Goal: Transaction & Acquisition: Book appointment/travel/reservation

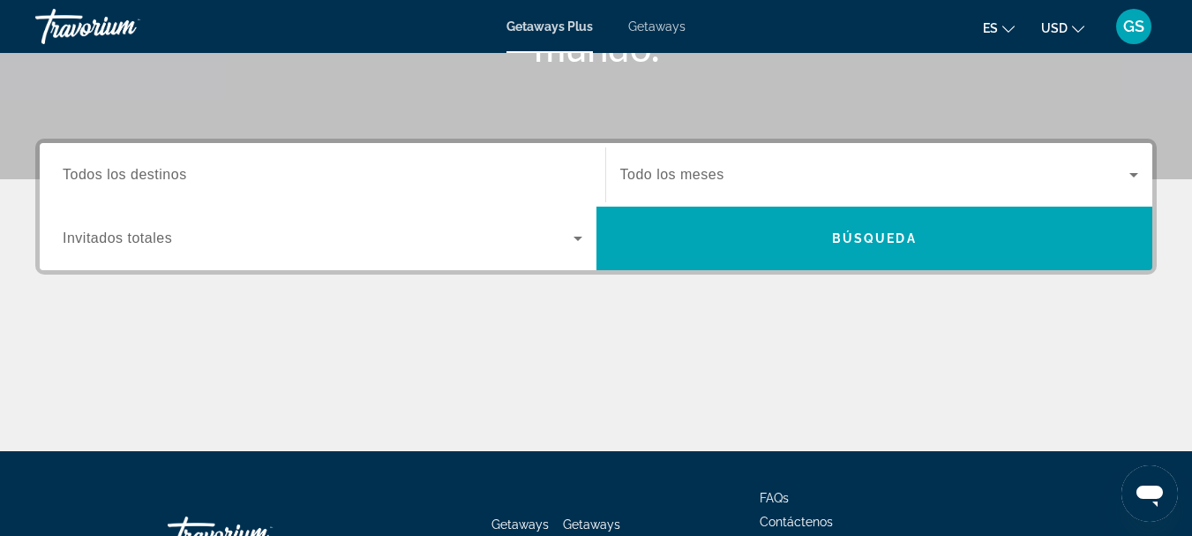
scroll to position [353, 0]
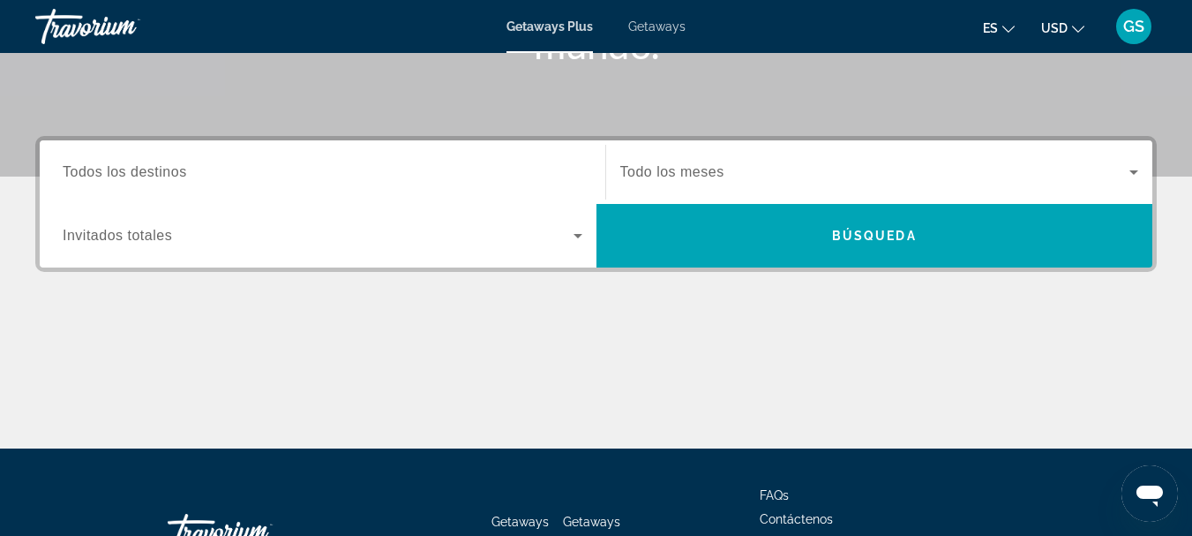
click at [145, 169] on span "Todos los destinos" at bounding box center [125, 171] width 124 height 15
click at [145, 169] on input "Destination Todos los destinos" at bounding box center [323, 172] width 520 height 21
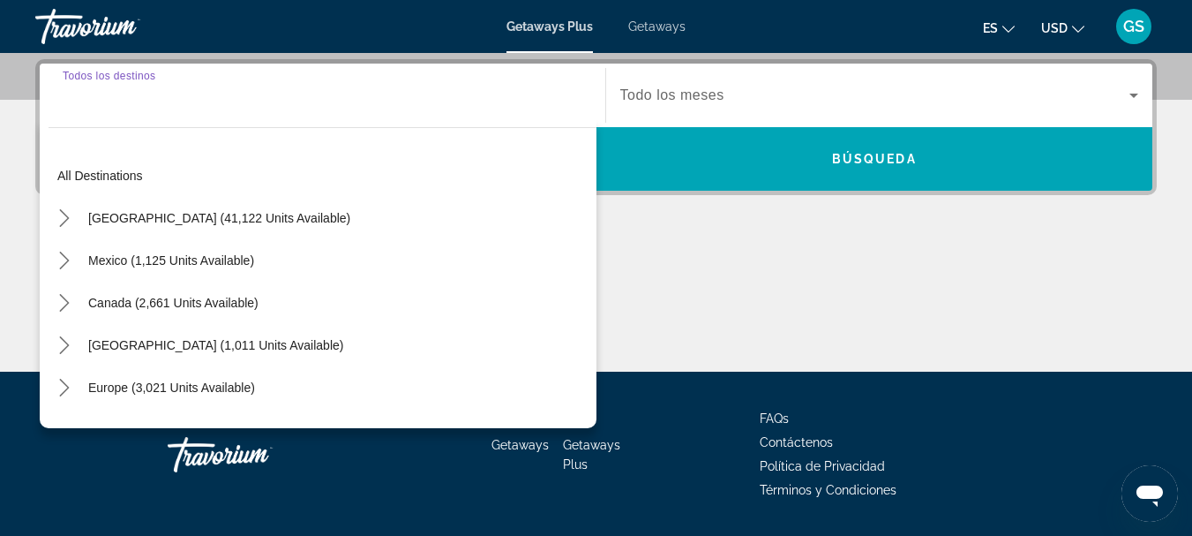
scroll to position [432, 0]
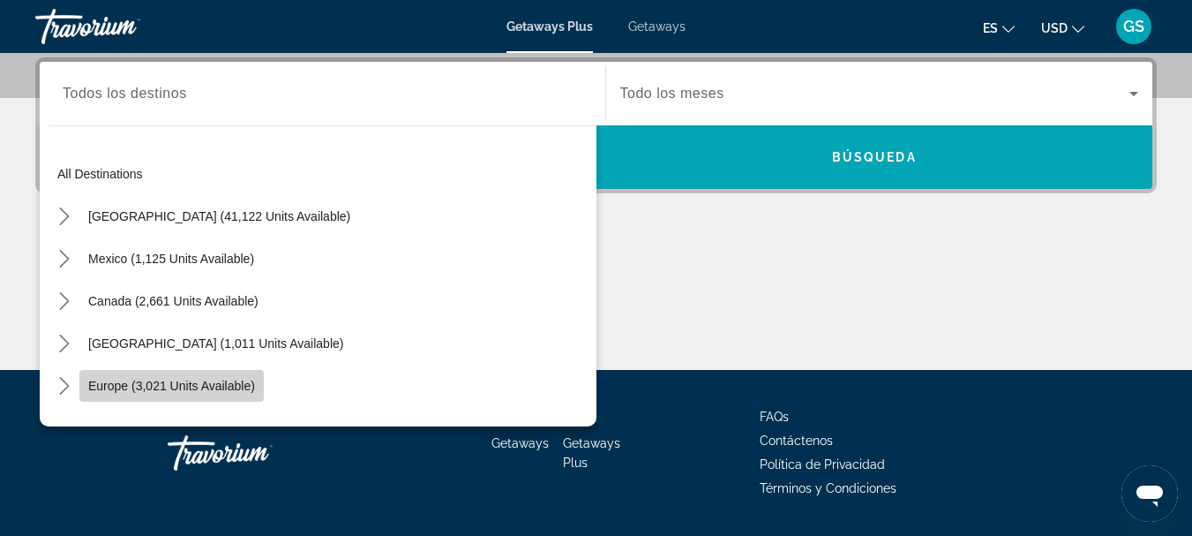
click at [114, 385] on span "Europe (3,021 units available)" at bounding box center [171, 386] width 167 height 14
type input "**********"
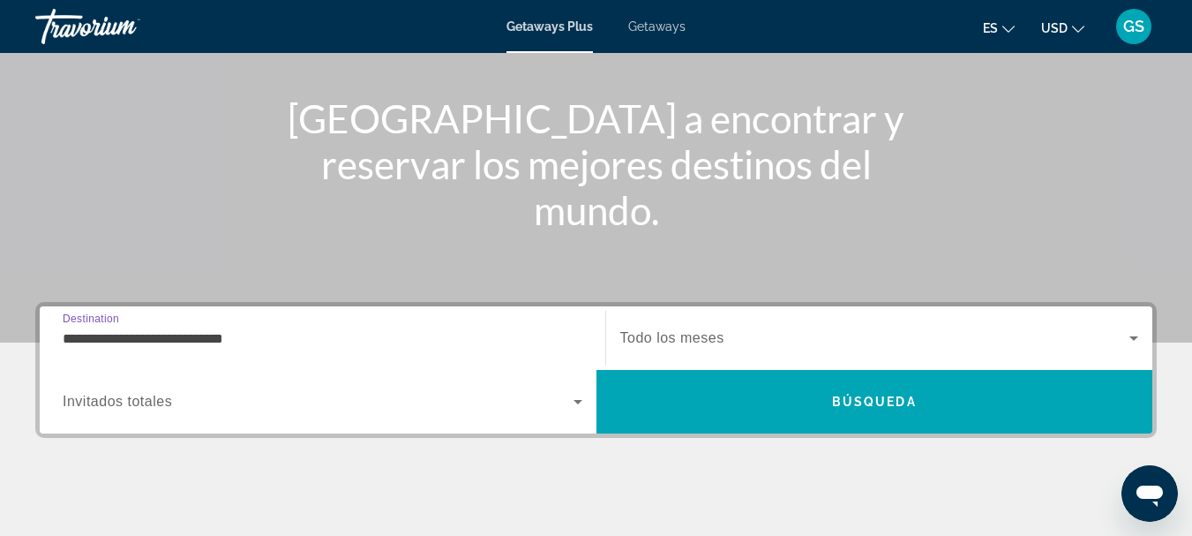
scroll to position [129, 0]
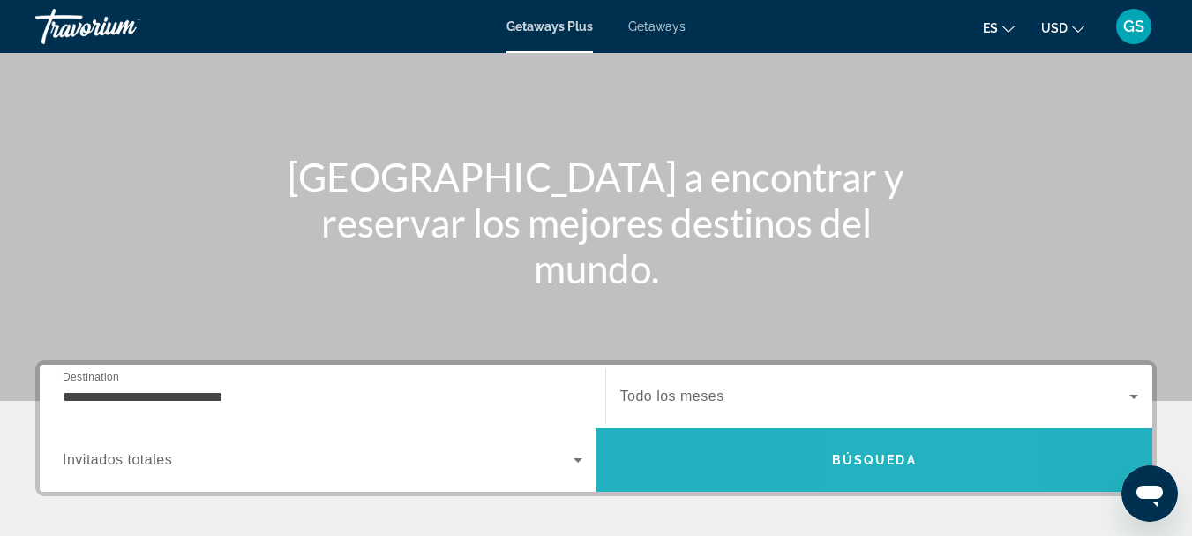
click at [916, 459] on span "Search" at bounding box center [875, 460] width 557 height 42
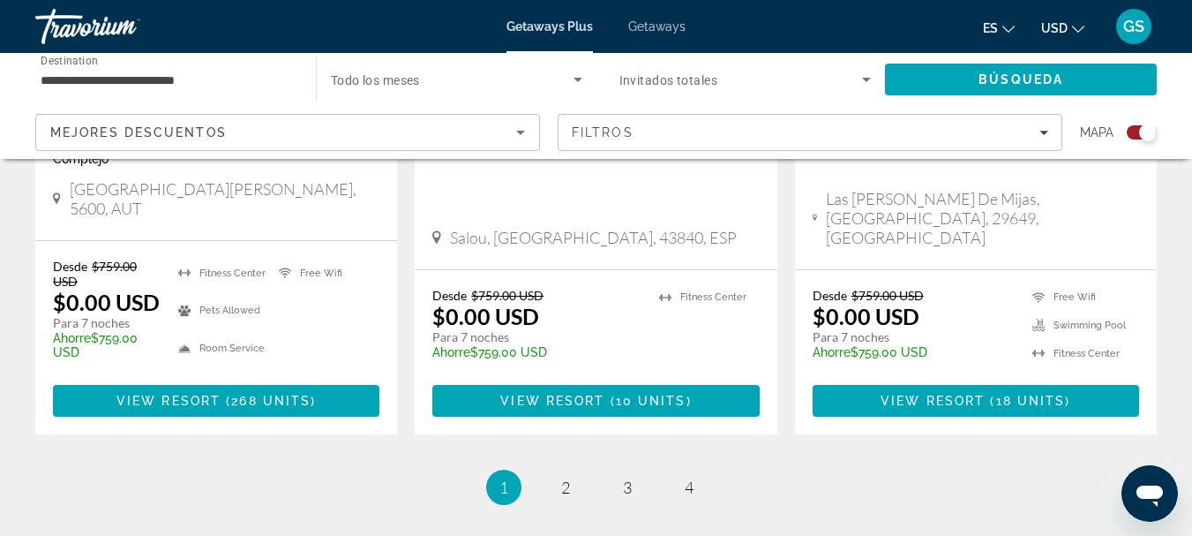
scroll to position [3001, 0]
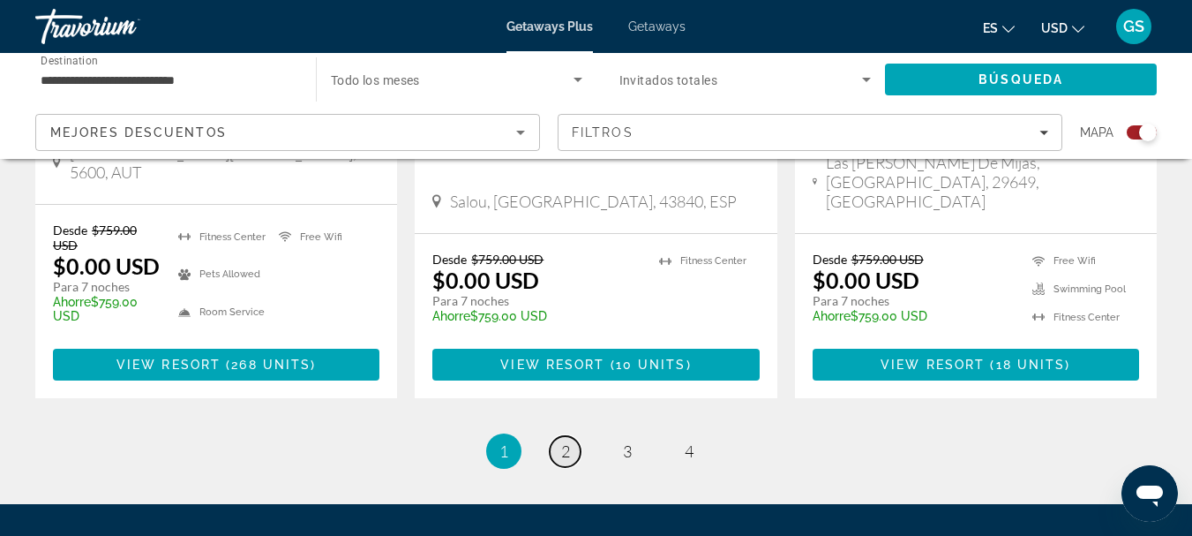
click at [567, 441] on span "2" at bounding box center [565, 450] width 9 height 19
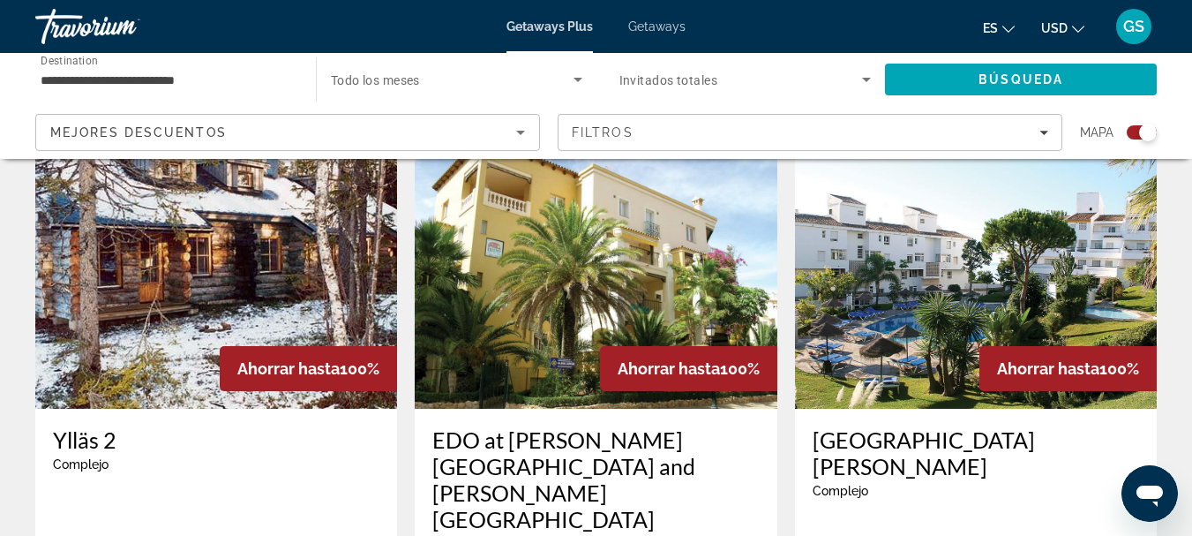
scroll to position [1324, 0]
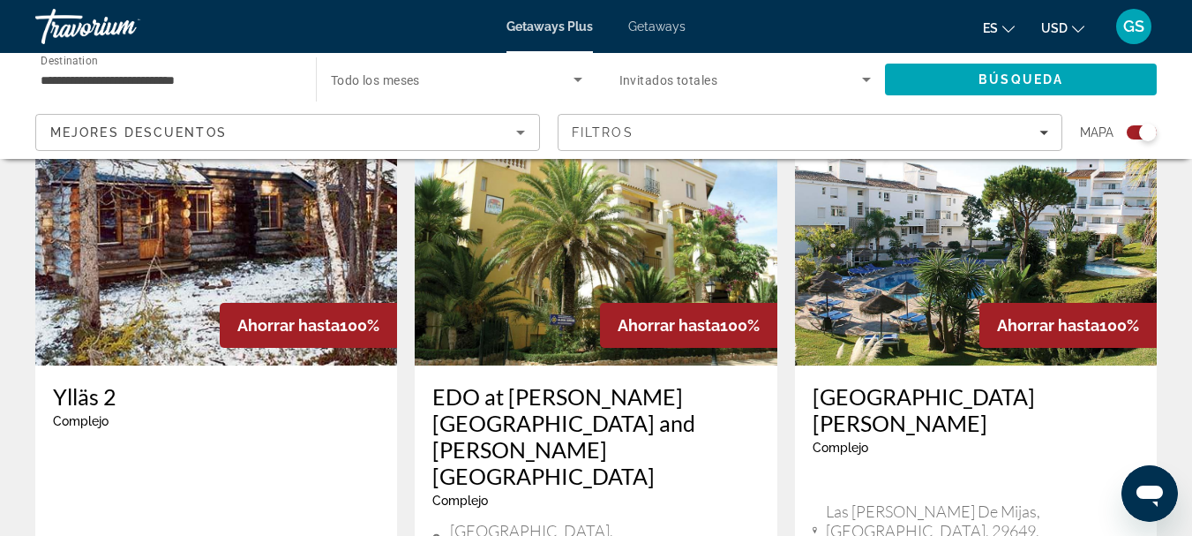
click at [548, 402] on h3 "EDO at [PERSON_NAME][GEOGRAPHIC_DATA] and [PERSON_NAME][GEOGRAPHIC_DATA]" at bounding box center [596, 436] width 327 height 106
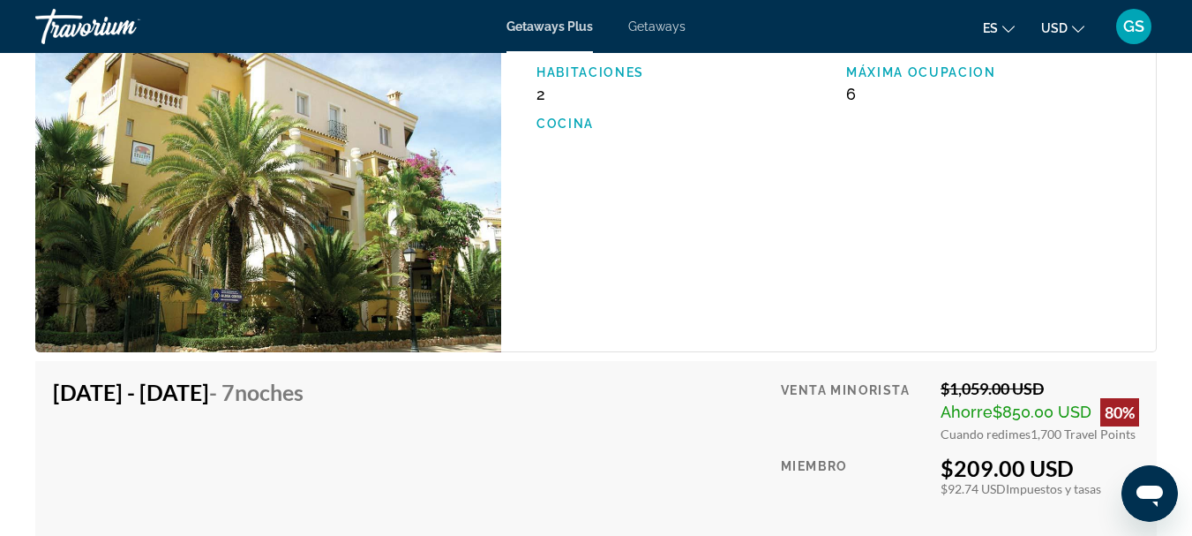
scroll to position [3266, 0]
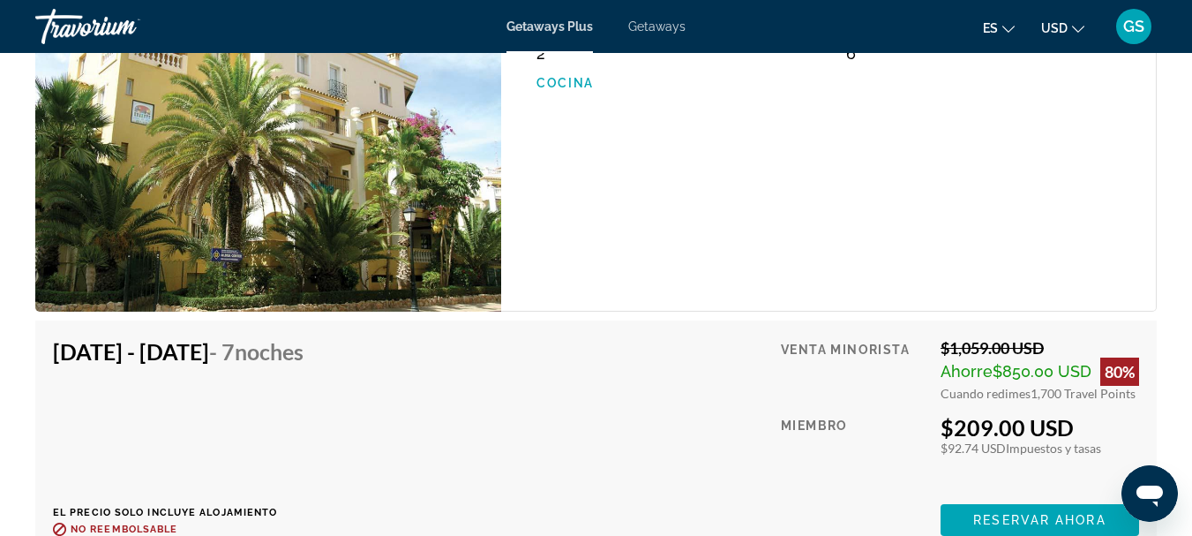
click at [1009, 24] on icon "Change language" at bounding box center [1009, 29] width 12 height 12
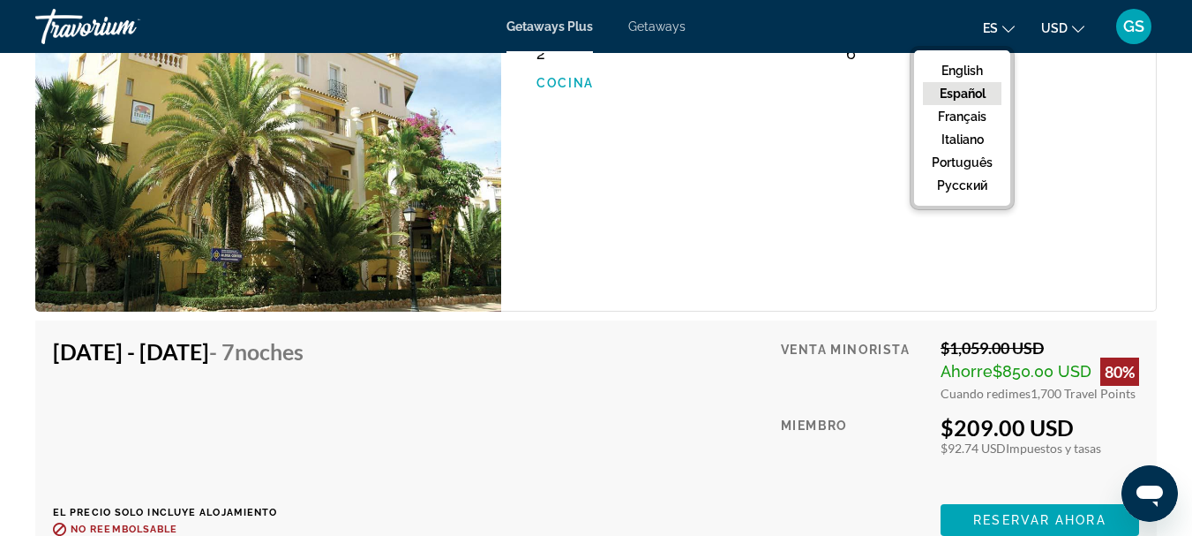
click at [989, 92] on button "Español" at bounding box center [962, 93] width 79 height 23
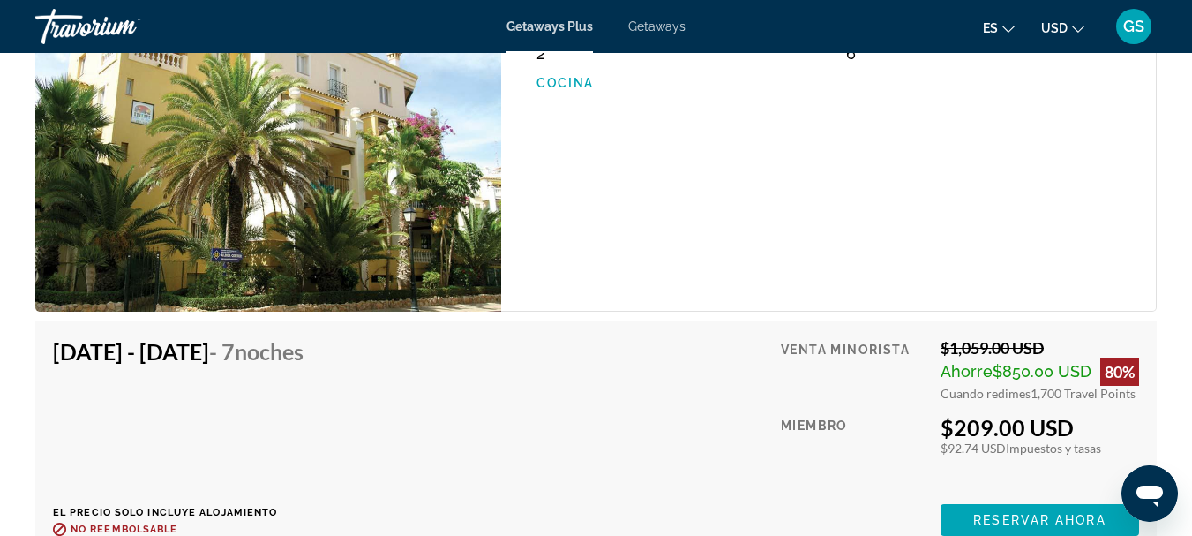
click at [1073, 27] on icon "Change currency" at bounding box center [1078, 29] width 12 height 7
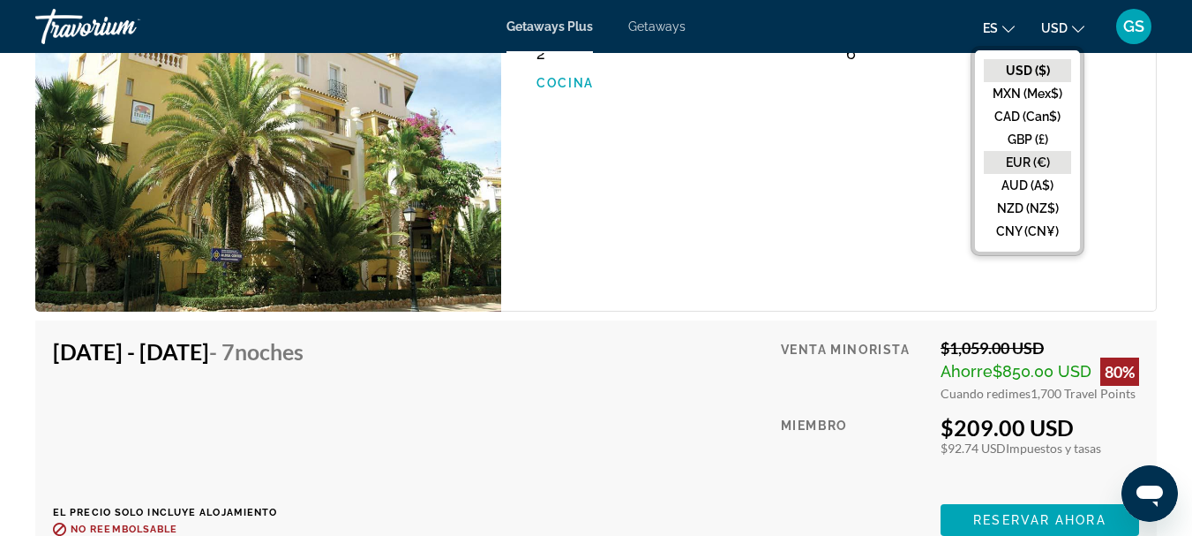
click at [1026, 162] on button "EUR (€)" at bounding box center [1027, 162] width 87 height 23
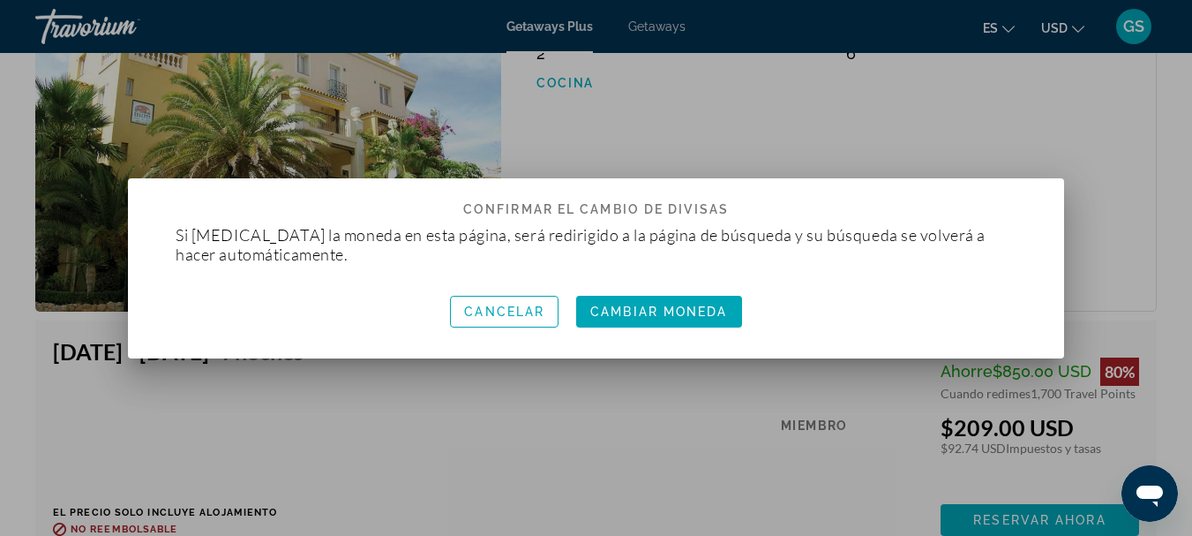
scroll to position [0, 0]
click at [658, 309] on span "Cambiar moneda" at bounding box center [659, 312] width 137 height 14
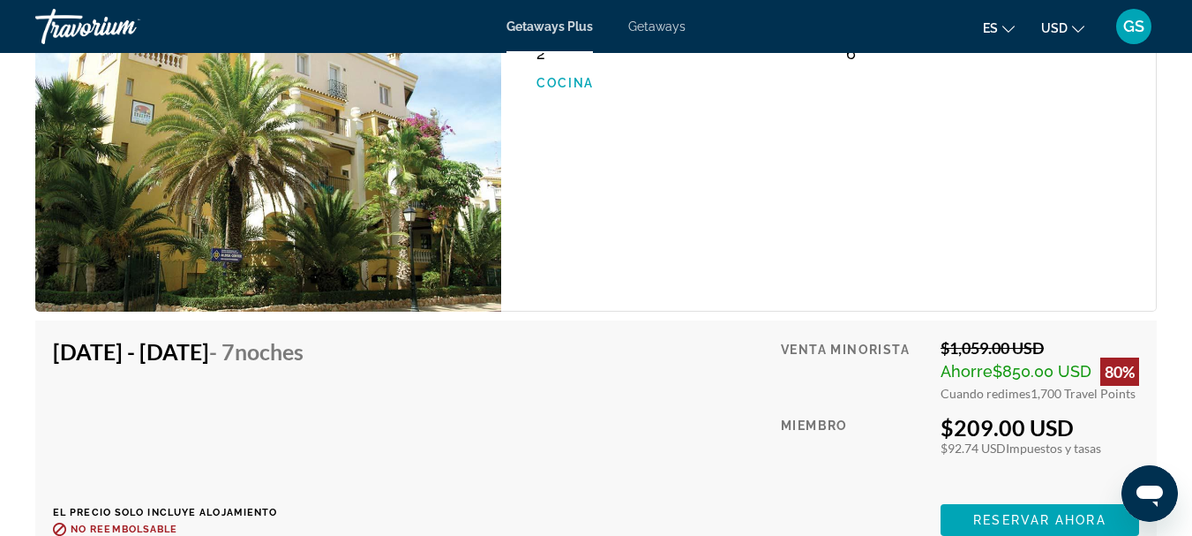
scroll to position [3266, 0]
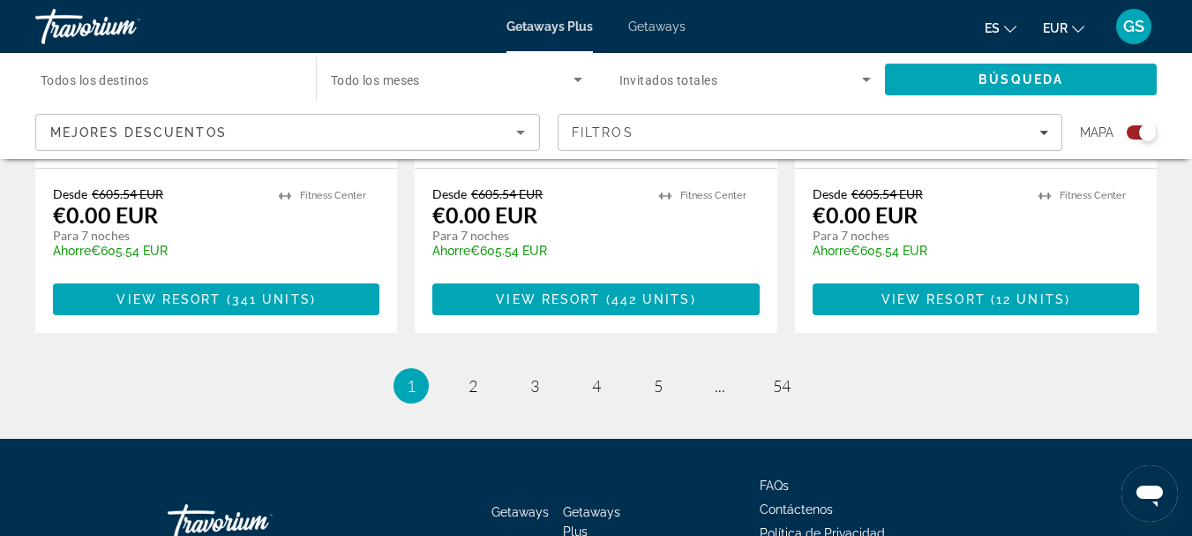
scroll to position [2913, 0]
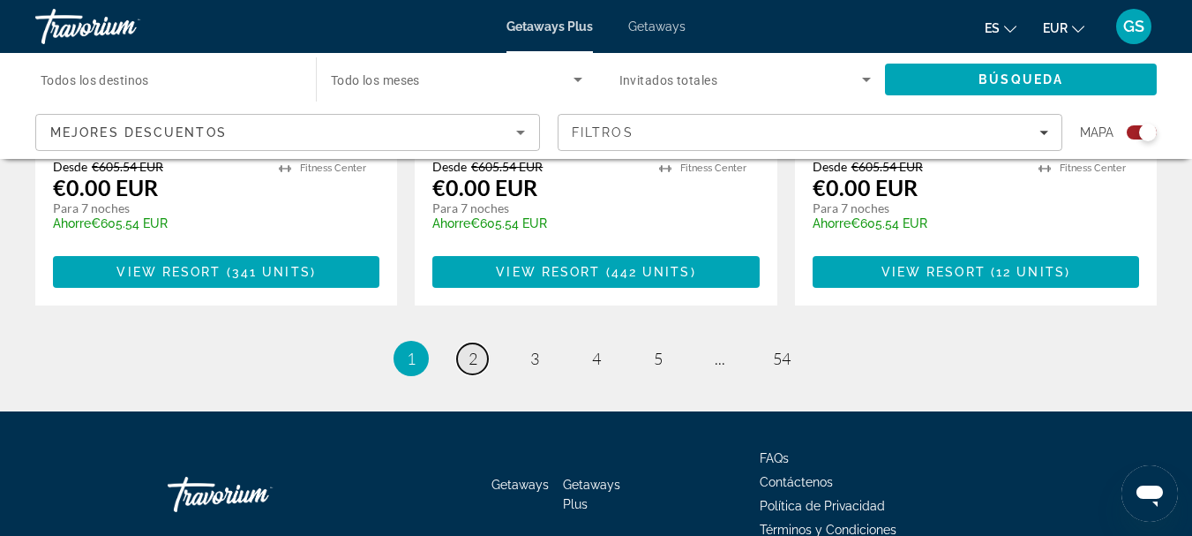
click at [478, 343] on link "page 2" at bounding box center [472, 358] width 31 height 31
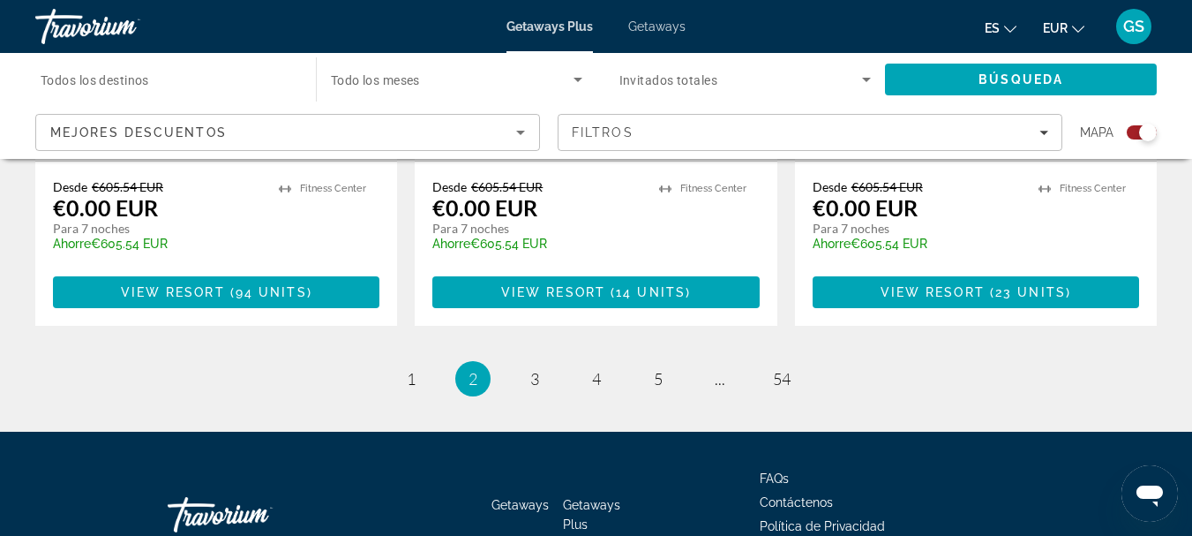
scroll to position [2999, 0]
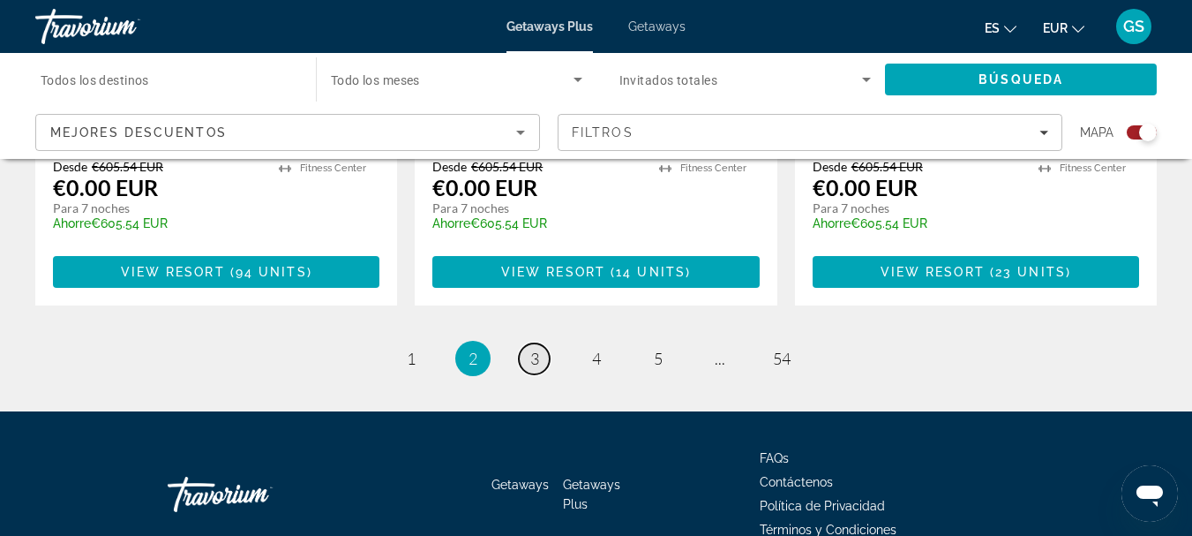
click at [539, 343] on link "page 3" at bounding box center [534, 358] width 31 height 31
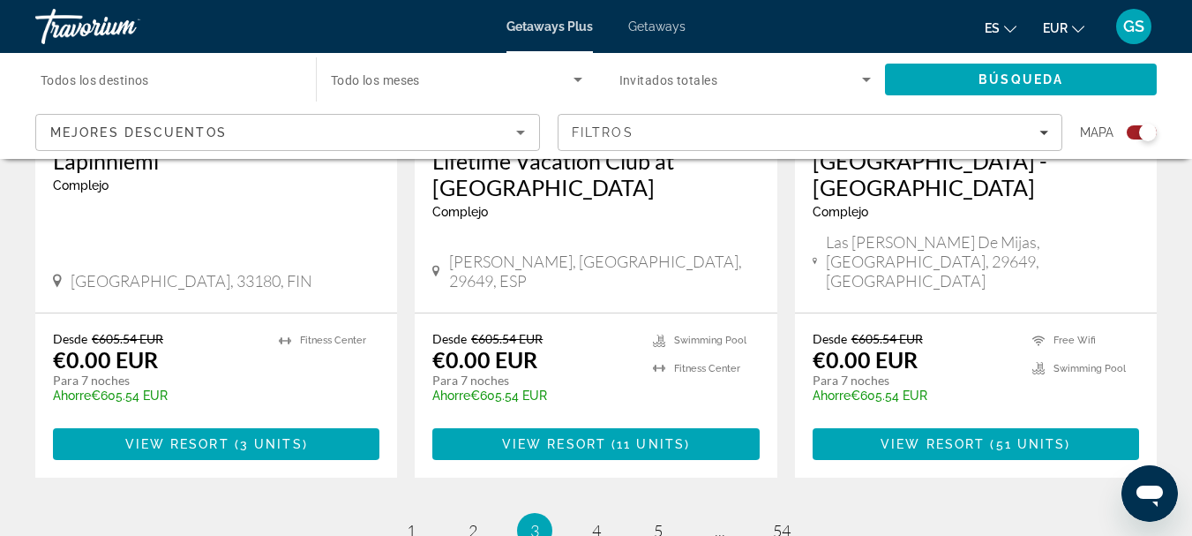
scroll to position [2973, 0]
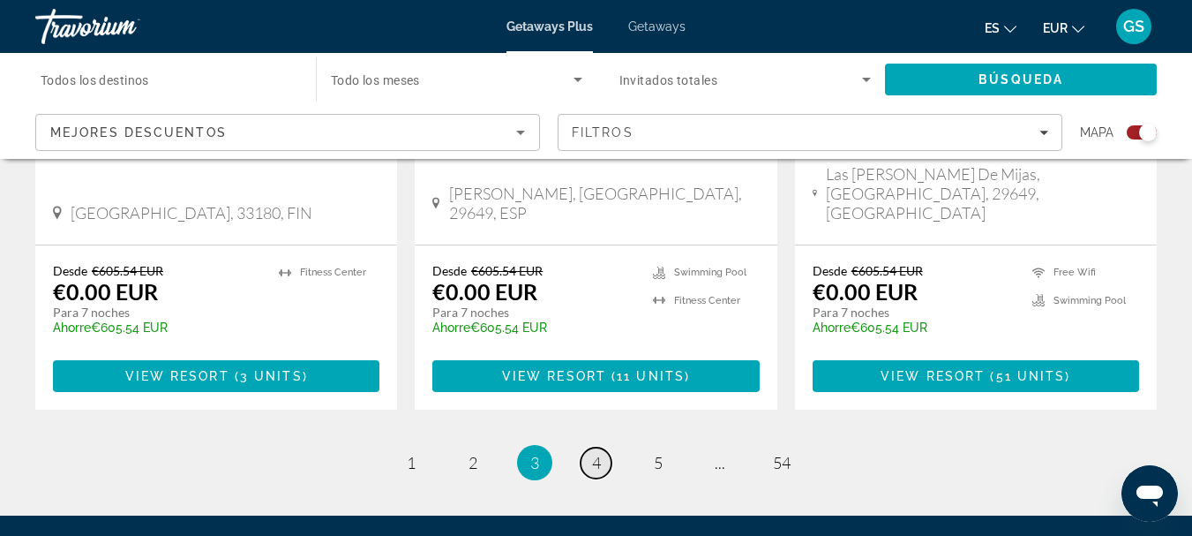
click at [598, 453] on span "4" at bounding box center [596, 462] width 9 height 19
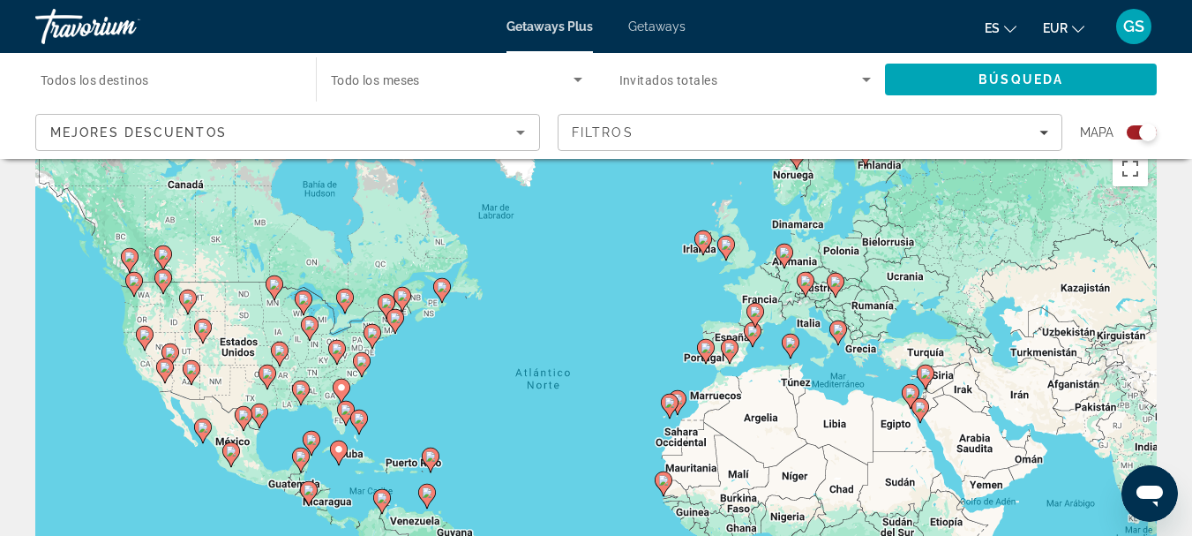
scroll to position [88, 0]
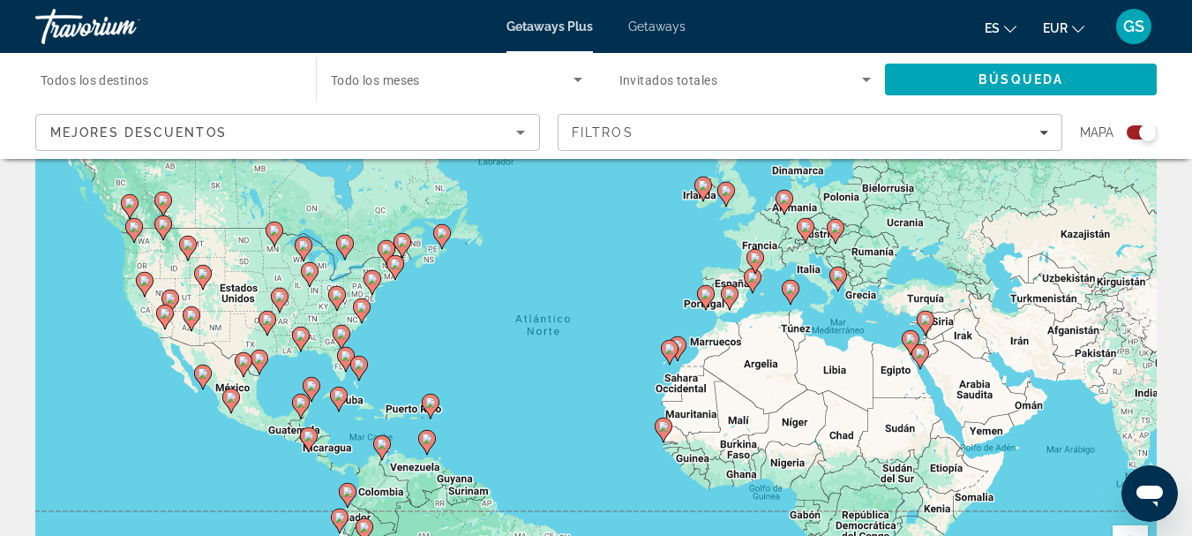
click at [742, 288] on div "Para activar la función de arrastre con el teclado, pulsa Alt + Intro. Cuando h…" at bounding box center [596, 353] width 1122 height 530
click at [733, 297] on image "Main content" at bounding box center [730, 294] width 11 height 11
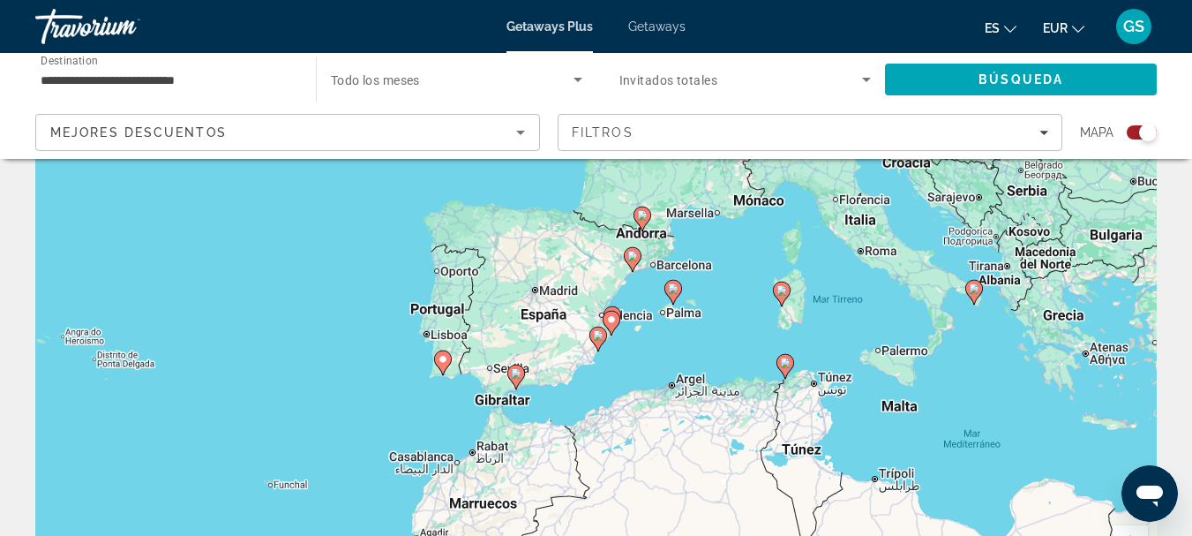
click at [644, 228] on icon "Main content" at bounding box center [643, 219] width 18 height 25
type input "**********"
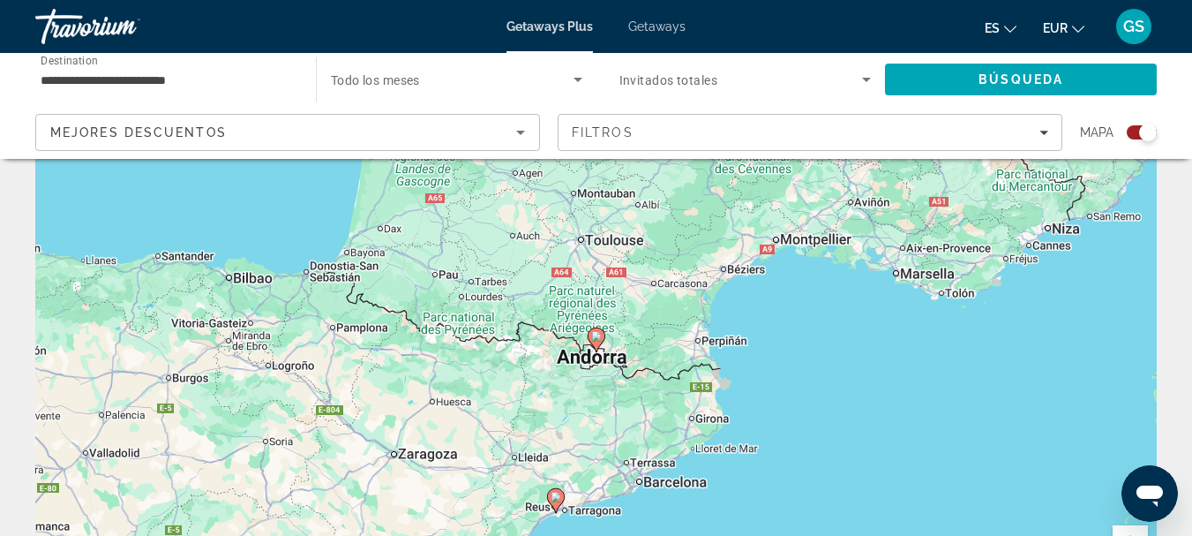
click at [601, 352] on gmp-advanced-marker "Main content" at bounding box center [597, 340] width 18 height 26
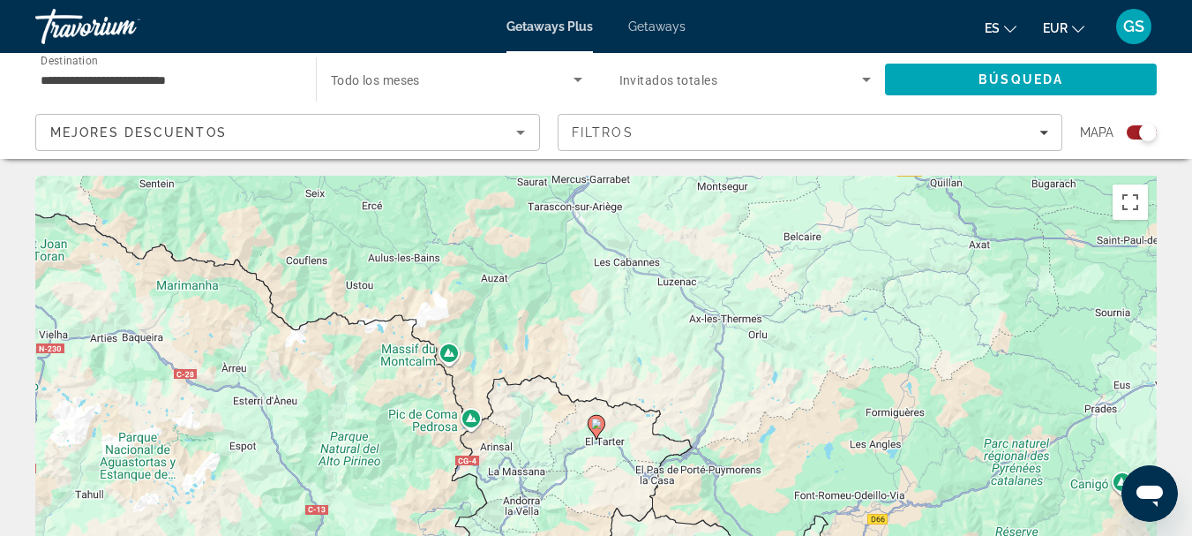
scroll to position [0, 0]
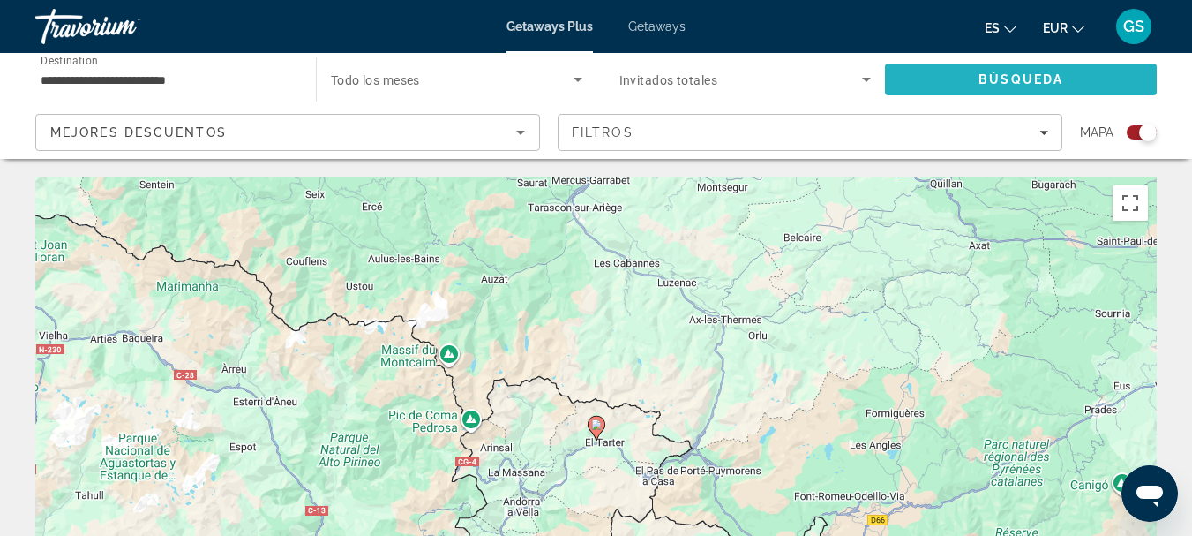
click at [1070, 80] on span "Search" at bounding box center [1021, 79] width 272 height 42
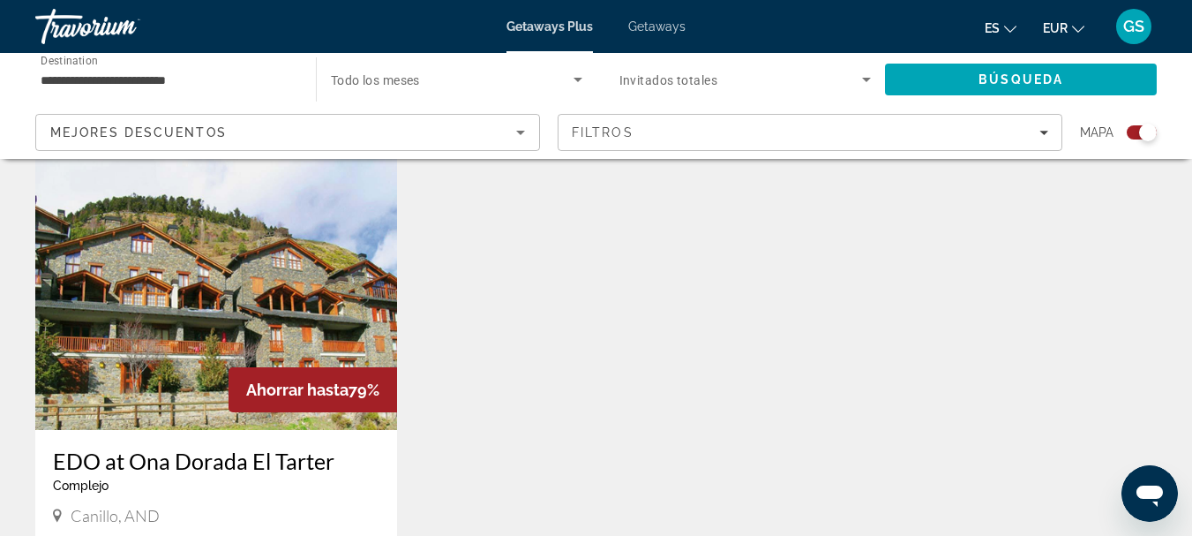
scroll to position [590, 0]
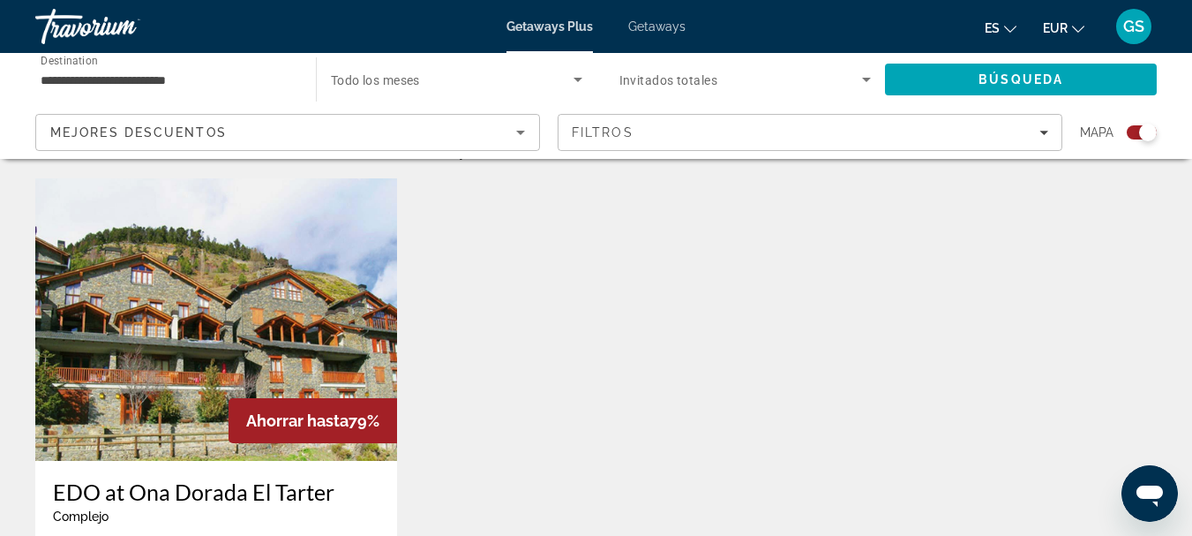
click at [229, 345] on img "Main content" at bounding box center [216, 319] width 362 height 282
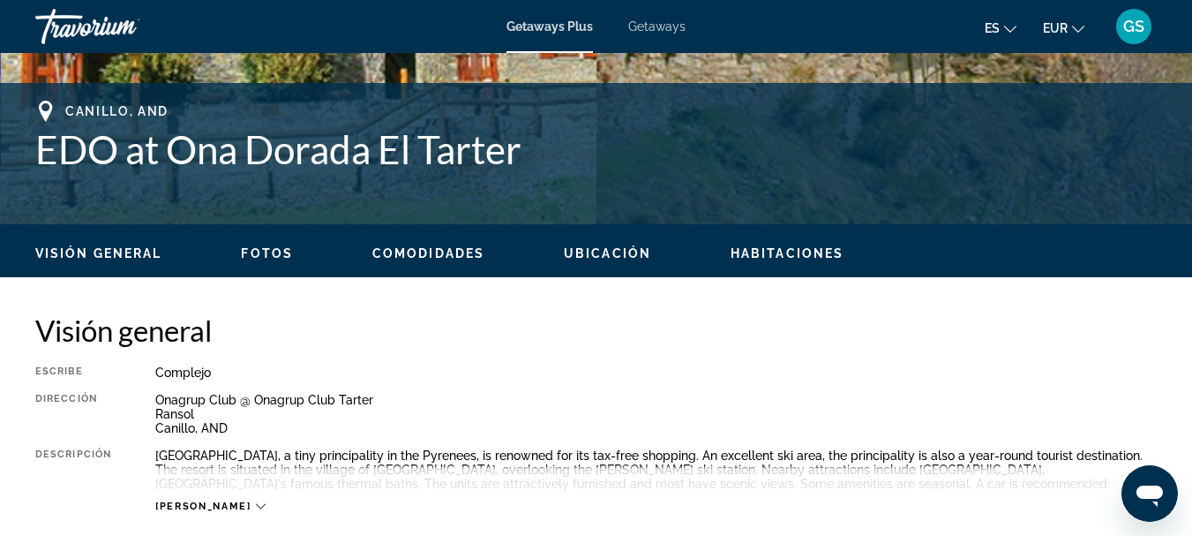
scroll to position [706, 0]
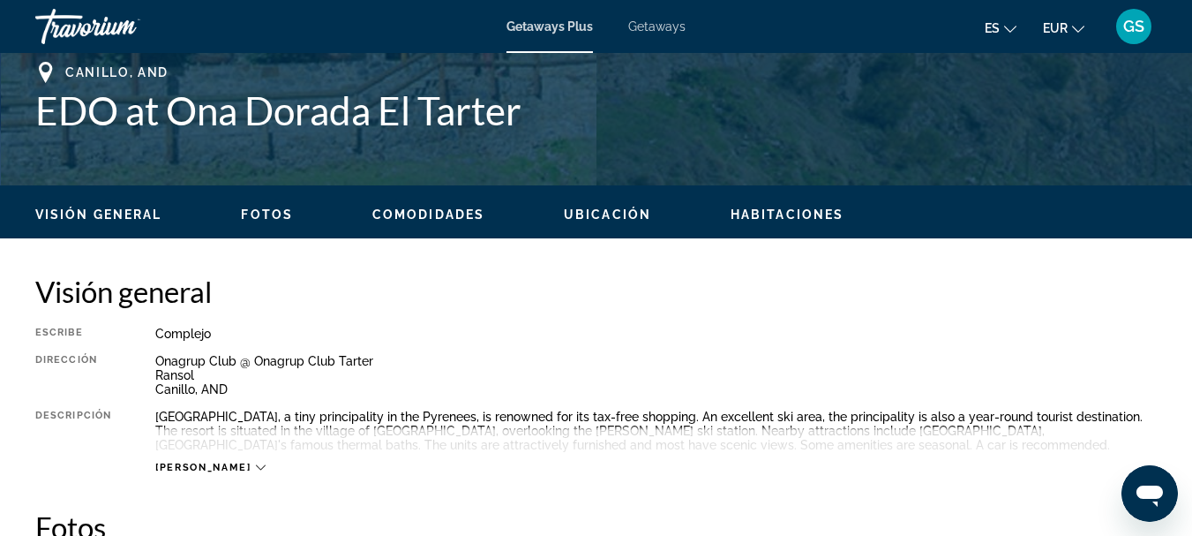
click at [260, 208] on span "Fotos" at bounding box center [267, 214] width 52 height 14
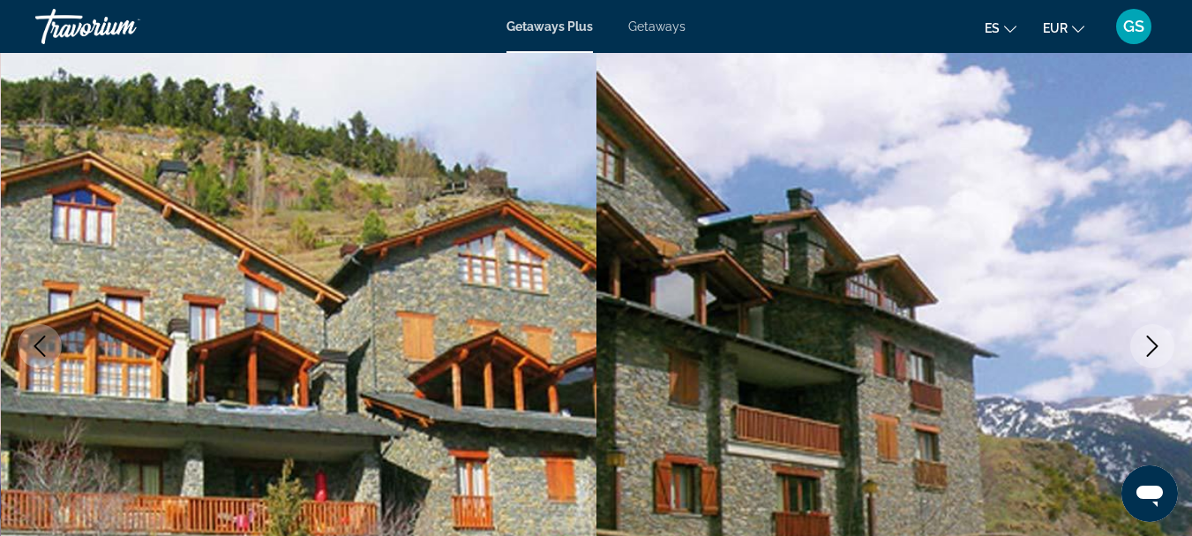
scroll to position [0, 0]
